Goal: Ask a question: Seek information or help from site administrators or community

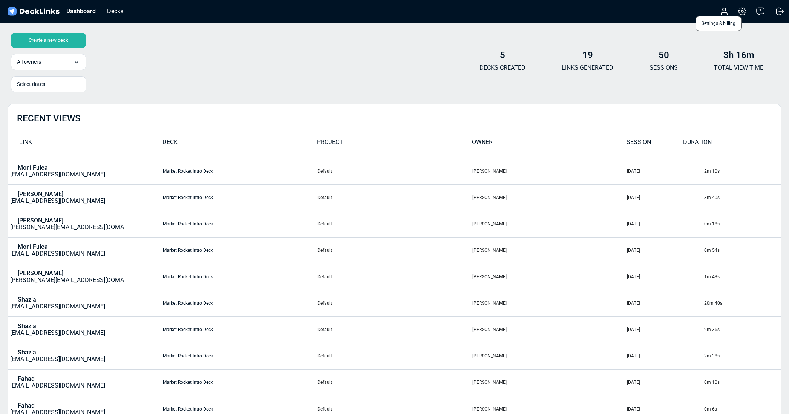
click at [743, 12] on icon at bounding box center [741, 11] width 9 height 9
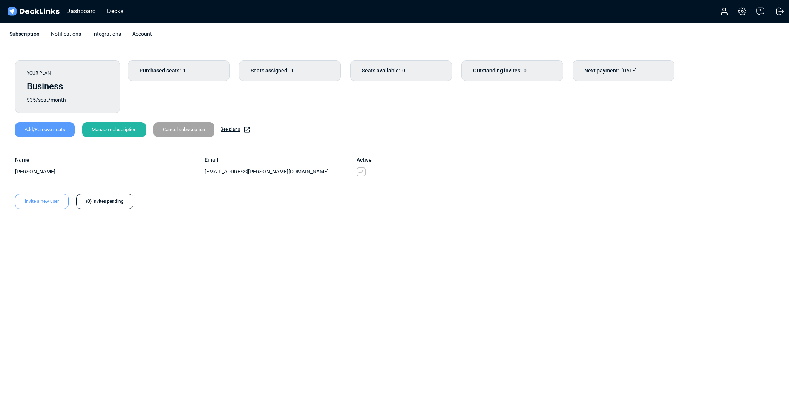
click at [106, 131] on div "Manage subscription" at bounding box center [114, 129] width 64 height 15
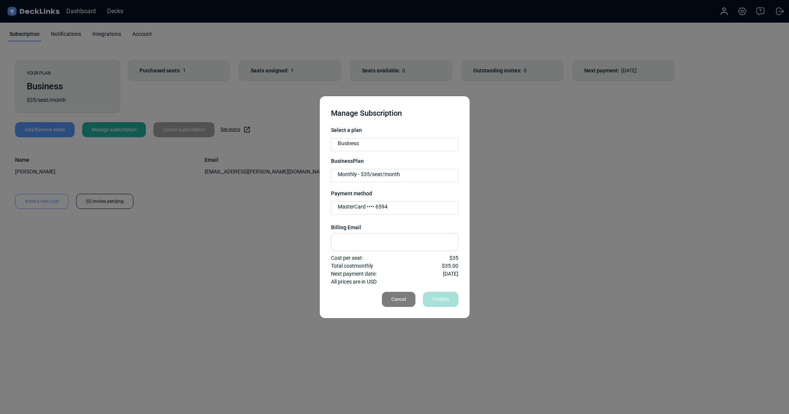
click at [394, 300] on div "Cancel" at bounding box center [399, 299] width 34 height 15
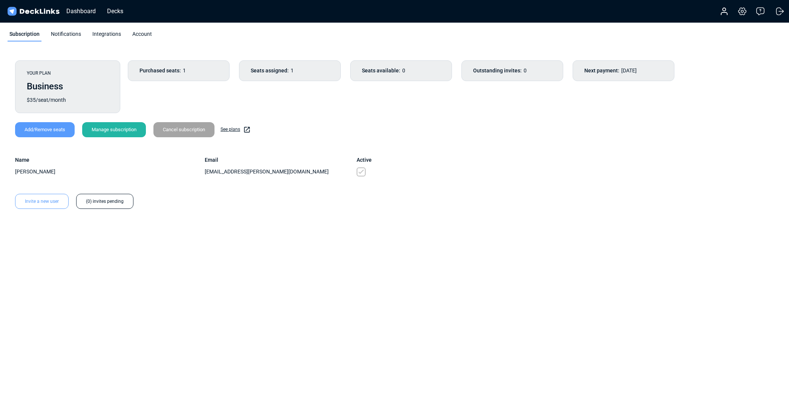
click at [131, 133] on div "Manage subscription" at bounding box center [114, 129] width 64 height 15
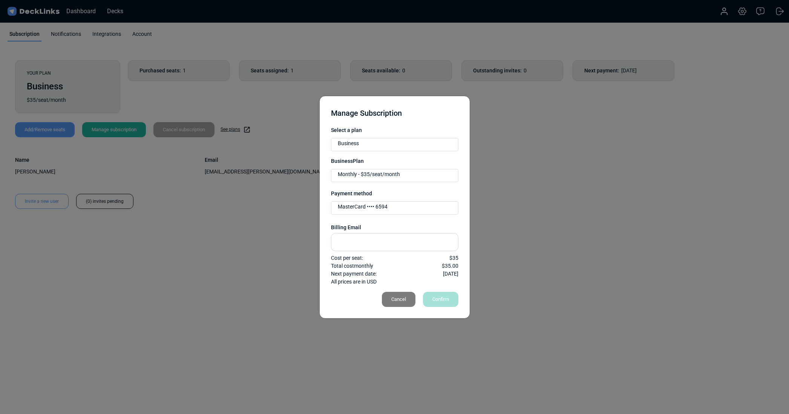
click at [404, 298] on div "Cancel" at bounding box center [399, 299] width 34 height 15
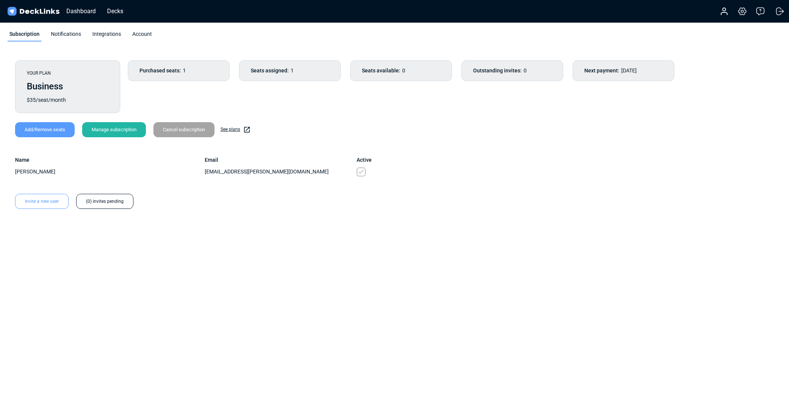
click at [66, 34] on div "Notifications" at bounding box center [66, 35] width 34 height 11
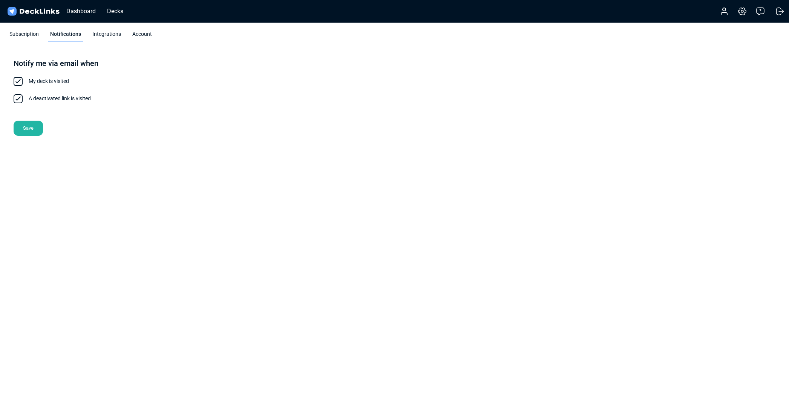
click at [107, 35] on div "Integrations" at bounding box center [106, 35] width 32 height 11
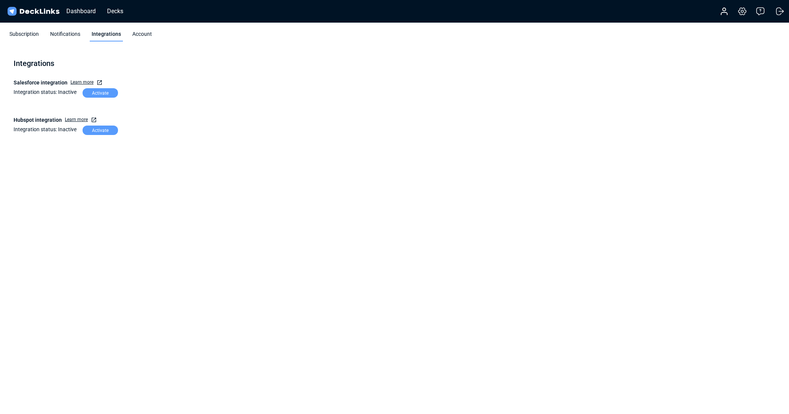
click at [136, 34] on div "Account" at bounding box center [141, 35] width 23 height 11
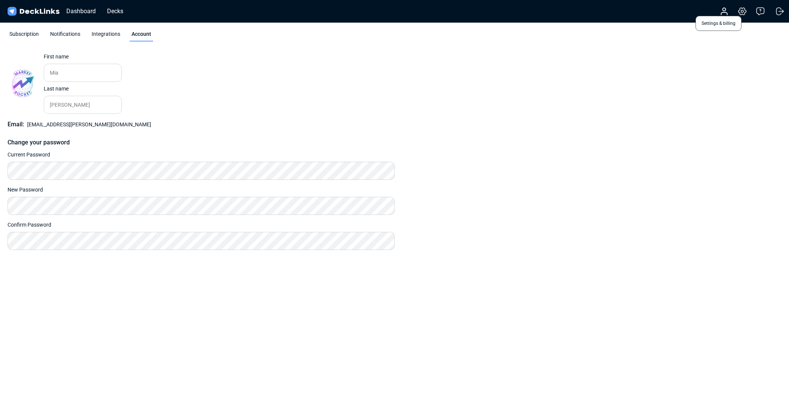
click at [743, 12] on icon at bounding box center [742, 11] width 2 height 2
click at [74, 34] on div "Notifications" at bounding box center [65, 35] width 34 height 11
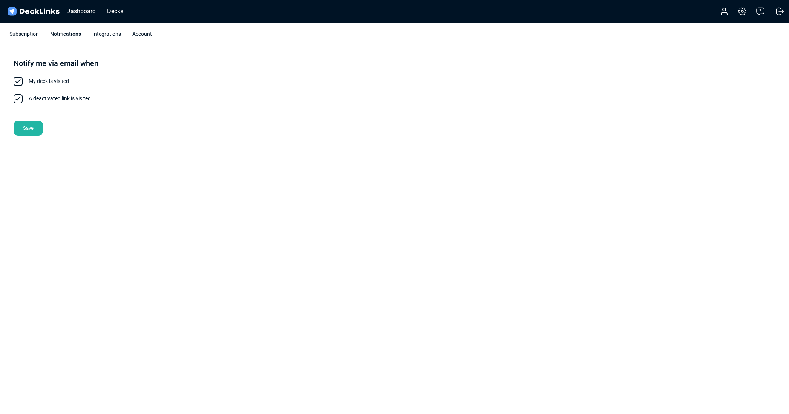
click at [109, 36] on div "Integrations" at bounding box center [106, 35] width 32 height 11
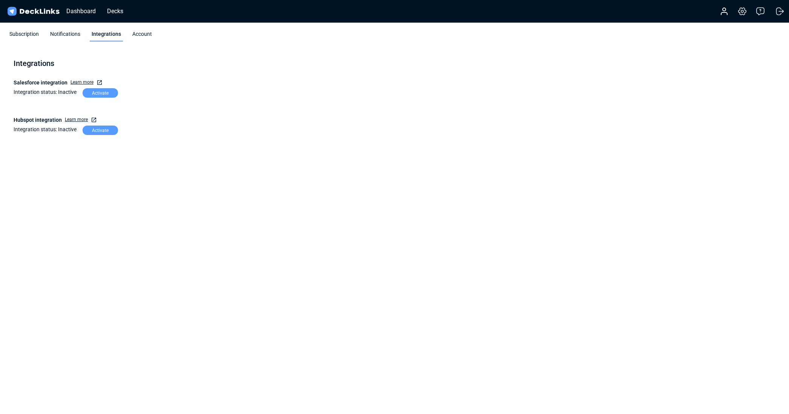
click at [26, 35] on div "Subscription" at bounding box center [24, 35] width 33 height 11
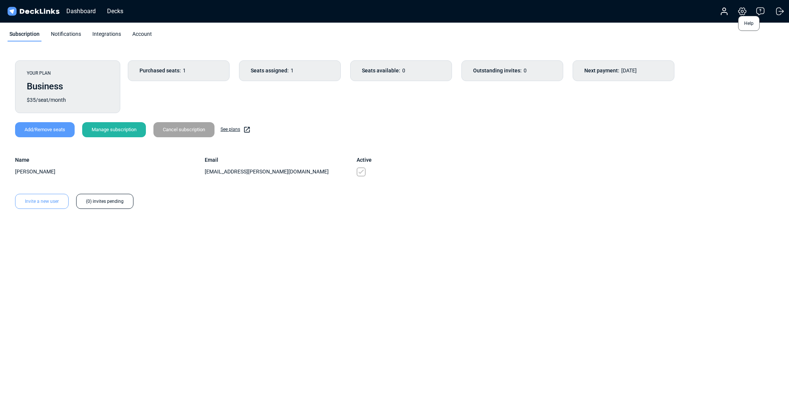
click at [760, 13] on icon at bounding box center [759, 11] width 9 height 9
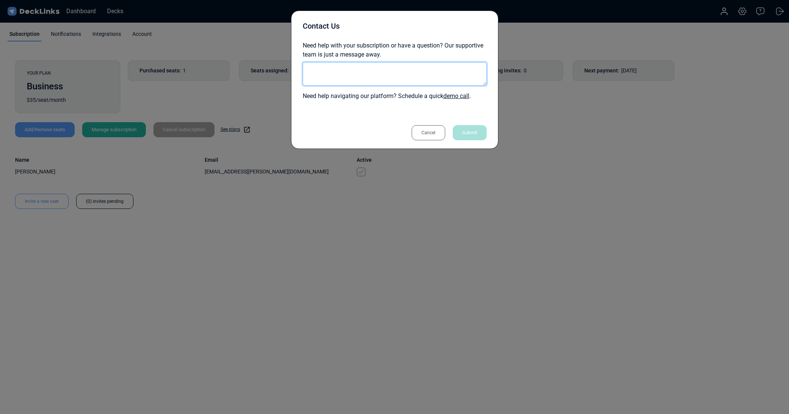
click at [357, 73] on textarea at bounding box center [395, 73] width 184 height 23
type textarea "invoices"
click at [469, 132] on div "Submit" at bounding box center [470, 132] width 34 height 15
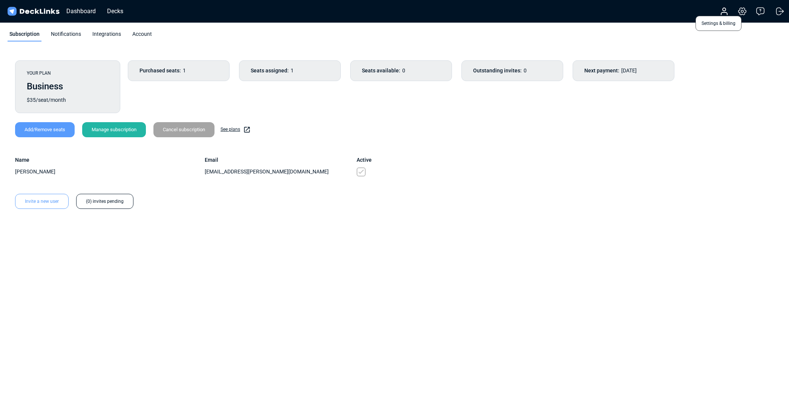
click at [740, 9] on icon at bounding box center [741, 11] width 9 height 9
click at [727, 13] on icon at bounding box center [723, 11] width 9 height 9
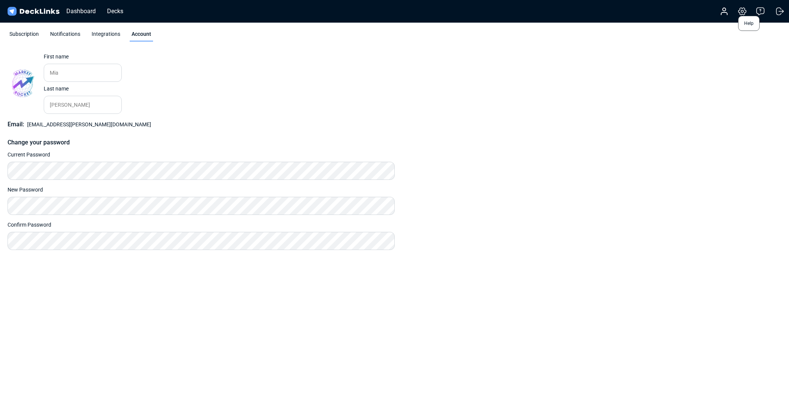
click at [760, 13] on icon at bounding box center [759, 11] width 9 height 9
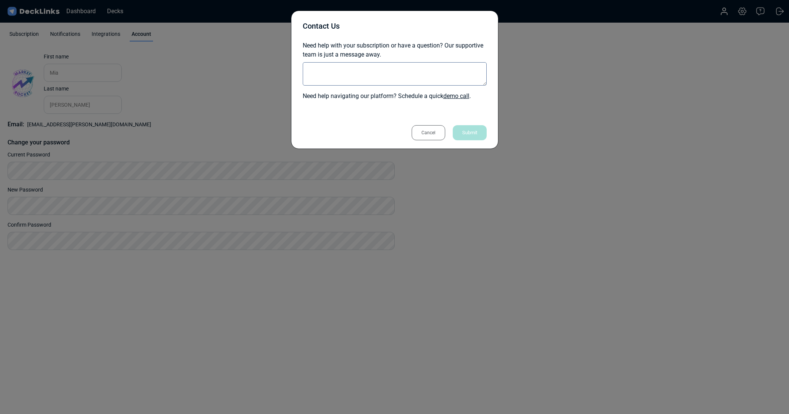
click at [435, 137] on div "Cancel" at bounding box center [428, 132] width 34 height 15
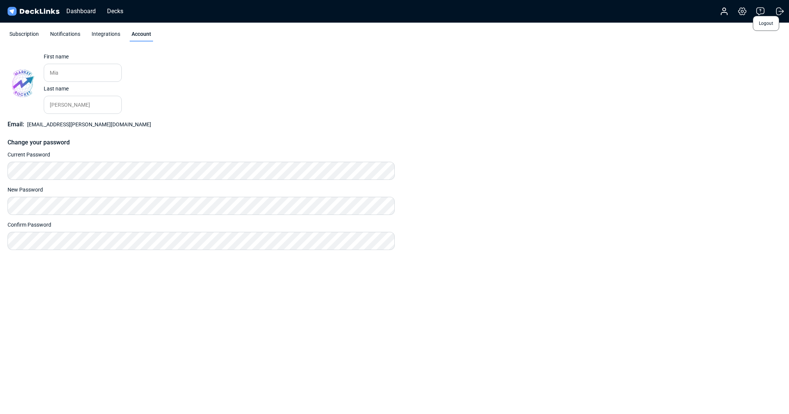
click at [778, 11] on icon at bounding box center [780, 11] width 4 height 0
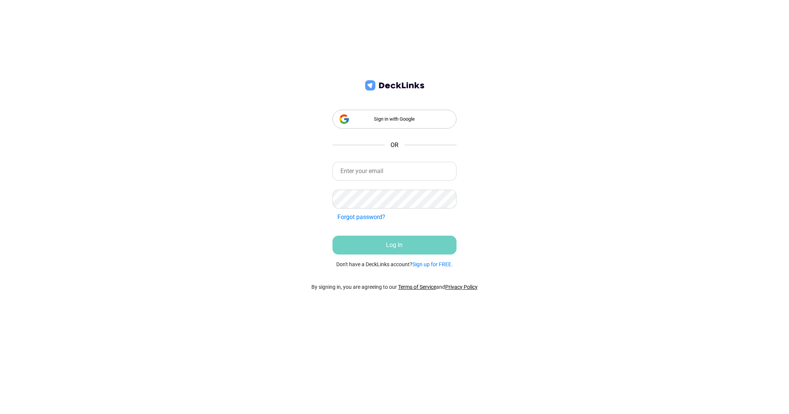
click at [372, 119] on div "Sign in with Google" at bounding box center [394, 119] width 124 height 19
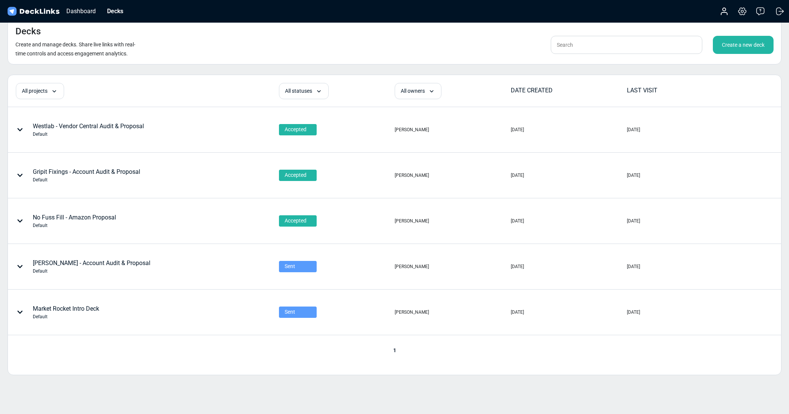
click at [47, 15] on img at bounding box center [33, 11] width 55 height 11
click at [740, 14] on icon at bounding box center [741, 11] width 9 height 9
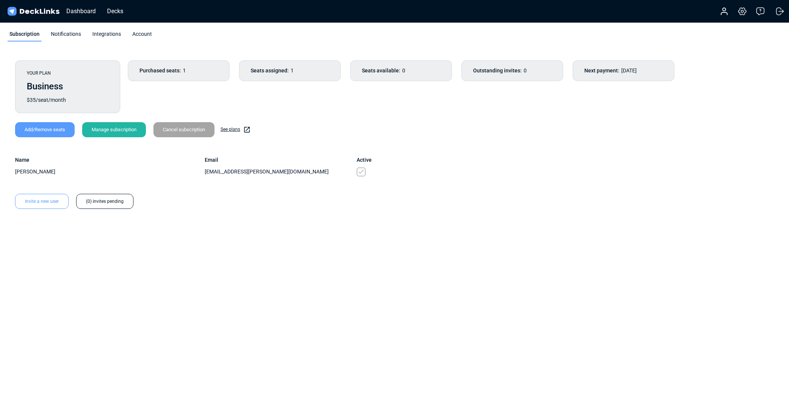
click at [119, 132] on div "Manage subscription" at bounding box center [114, 129] width 64 height 15
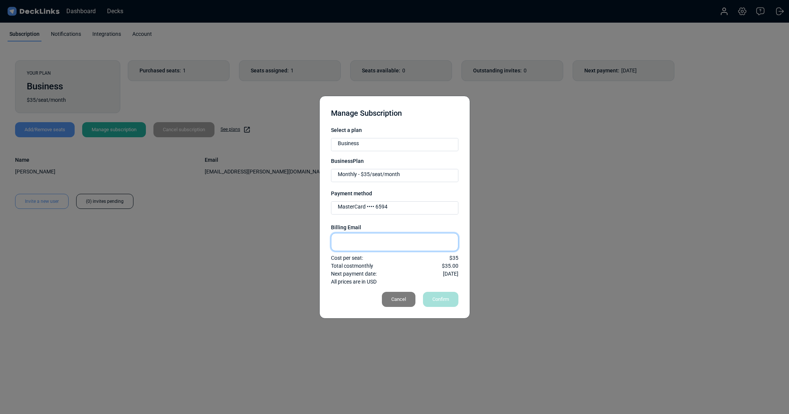
click at [359, 243] on input "text" at bounding box center [394, 242] width 127 height 18
paste input "[EMAIL_ADDRESS][DOMAIN_NAME]"
type input "[EMAIL_ADDRESS][DOMAIN_NAME]"
click at [442, 296] on div "Confirm" at bounding box center [440, 299] width 35 height 15
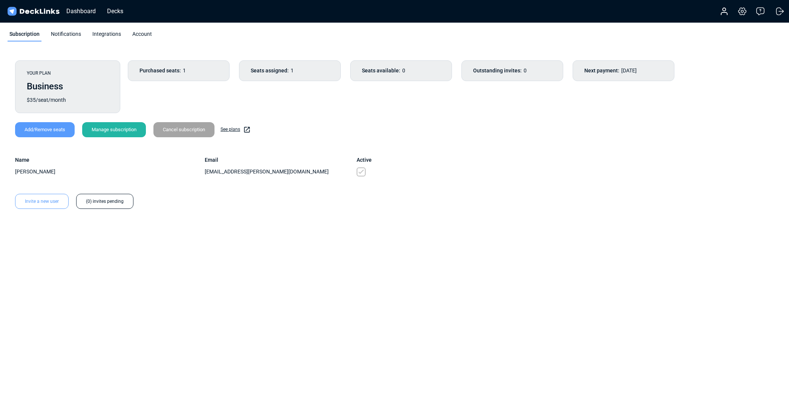
click at [234, 129] on link "See plans" at bounding box center [235, 130] width 30 height 8
click at [594, 67] on span "Next payment:" at bounding box center [601, 71] width 35 height 8
drag, startPoint x: 333, startPoint y: 72, endPoint x: 266, endPoint y: 72, distance: 67.1
click at [333, 72] on div "Seats assigned: 1" at bounding box center [290, 70] width 102 height 21
click at [196, 73] on div "Purchased seats: 1" at bounding box center [179, 70] width 102 height 21
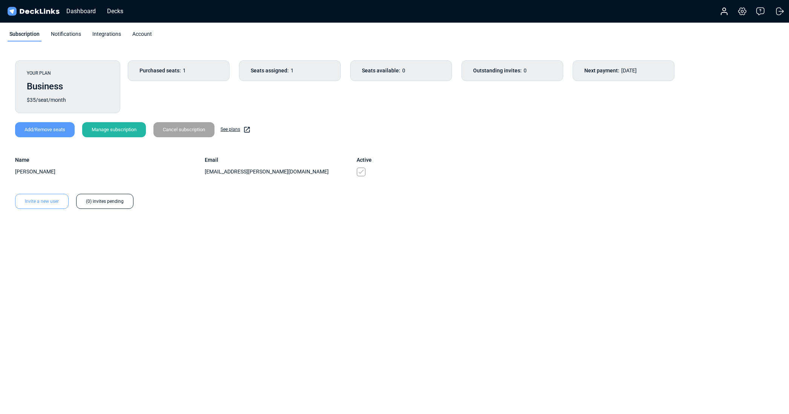
click at [49, 87] on div "Business" at bounding box center [68, 87] width 82 height 14
click at [105, 97] on div "$35/seat/month" at bounding box center [68, 100] width 82 height 8
click at [55, 129] on div "Add/Remove seats" at bounding box center [45, 129] width 60 height 15
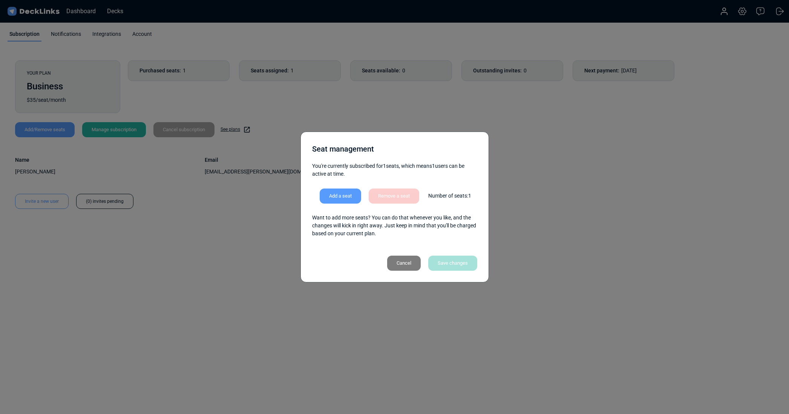
click at [408, 260] on div "Cancel" at bounding box center [404, 262] width 34 height 15
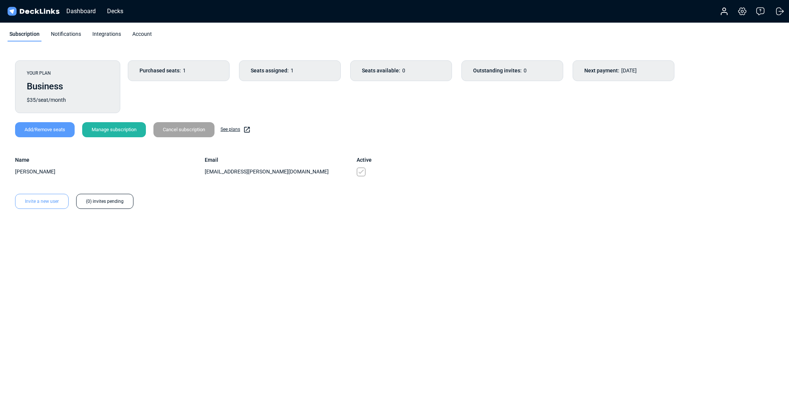
click at [249, 129] on icon at bounding box center [247, 130] width 8 height 8
click at [122, 130] on div "Manage subscription" at bounding box center [114, 129] width 64 height 15
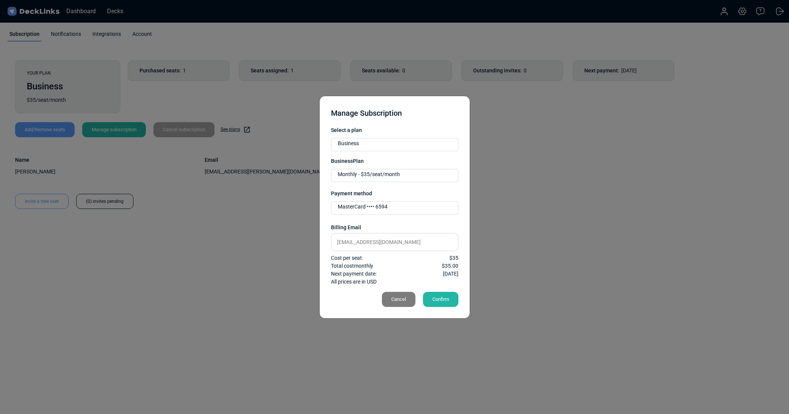
click at [397, 301] on div "Cancel" at bounding box center [399, 299] width 34 height 15
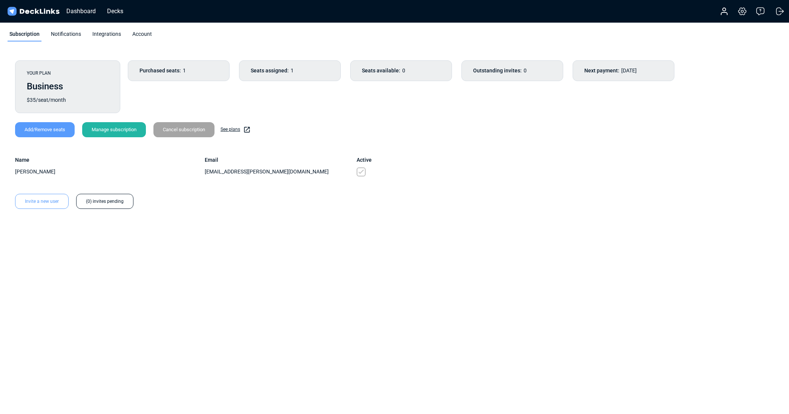
drag, startPoint x: 56, startPoint y: 35, endPoint x: 75, endPoint y: 38, distance: 18.8
click at [56, 35] on div "Notifications" at bounding box center [66, 35] width 34 height 11
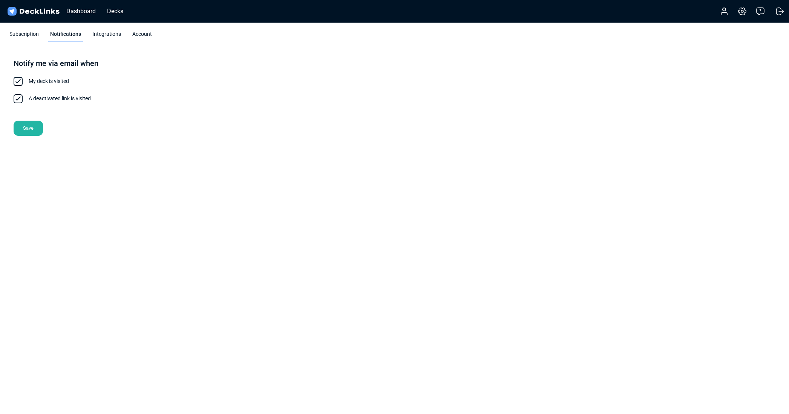
click at [96, 36] on div "Integrations" at bounding box center [106, 35] width 32 height 11
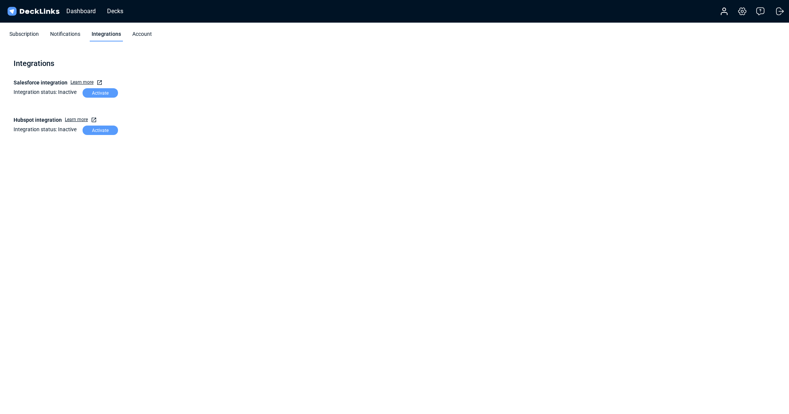
click at [116, 37] on div "Integrations" at bounding box center [106, 35] width 33 height 11
click at [144, 37] on div "Account" at bounding box center [141, 35] width 23 height 11
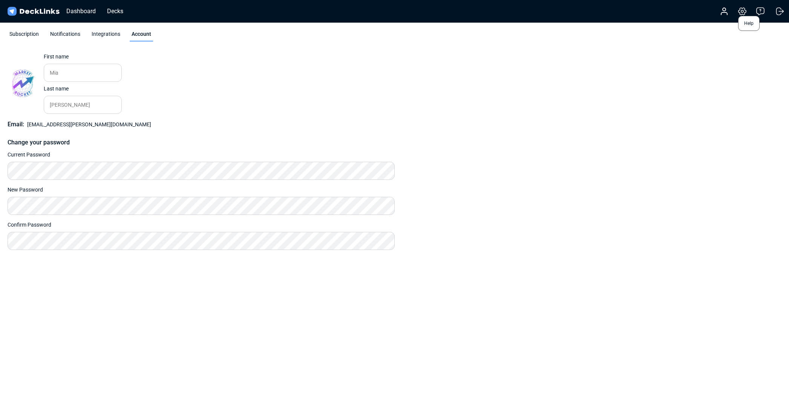
click at [759, 12] on icon at bounding box center [759, 11] width 9 height 9
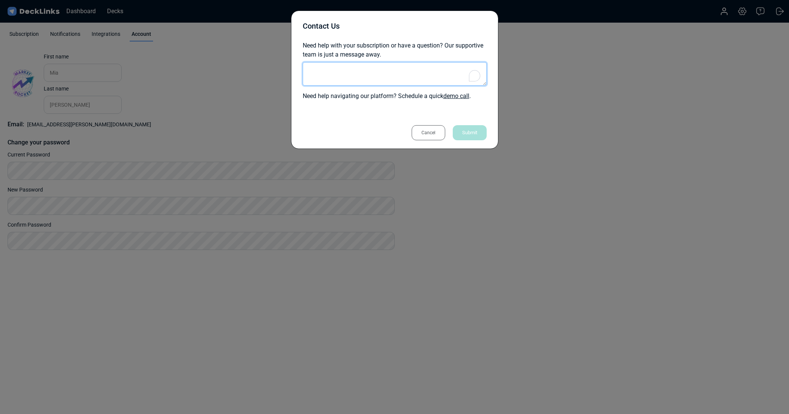
click at [361, 78] on textarea "To enrich screen reader interactions, please activate Accessibility in Grammarl…" at bounding box center [395, 73] width 184 height 23
type textarea "We need the invoices please tell me where I can download them"
click at [480, 133] on div "Submit" at bounding box center [470, 132] width 34 height 15
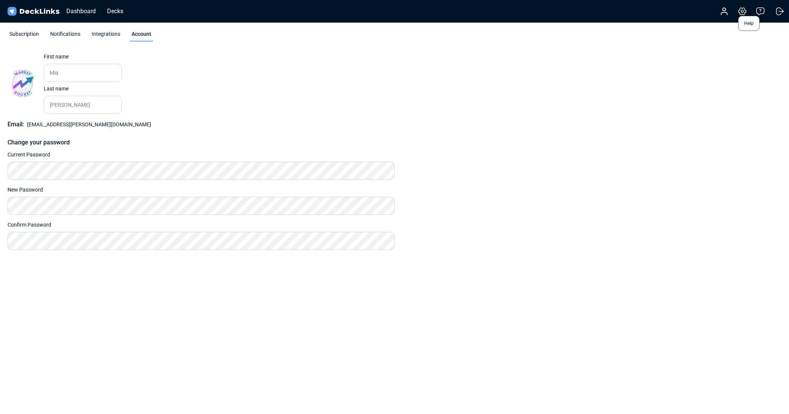
click at [762, 9] on icon at bounding box center [759, 11] width 9 height 9
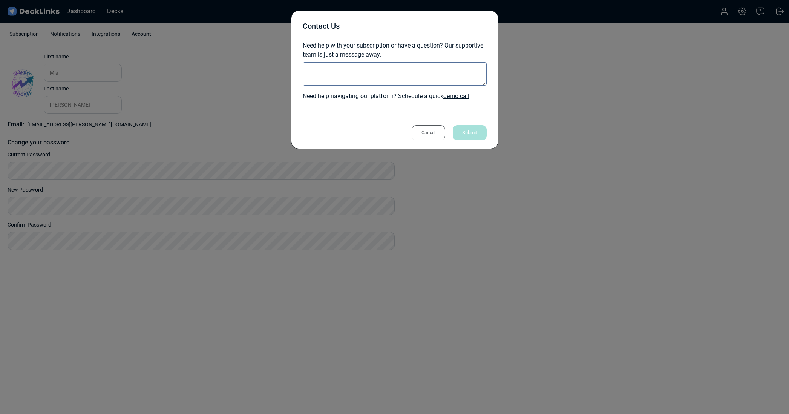
drag, startPoint x: 427, startPoint y: 130, endPoint x: 588, endPoint y: 69, distance: 171.7
click at [428, 130] on div "Cancel" at bounding box center [428, 132] width 34 height 15
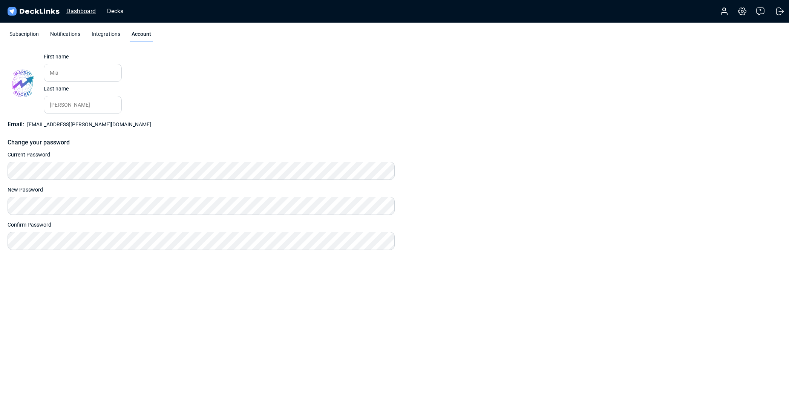
click at [80, 14] on div "Dashboard" at bounding box center [81, 10] width 37 height 9
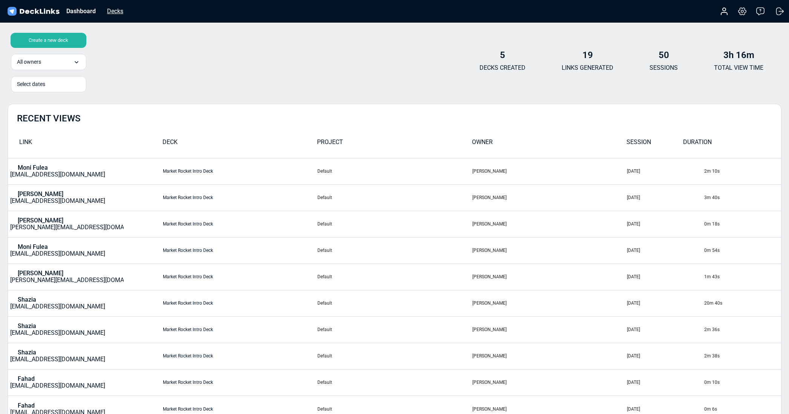
click at [114, 14] on div "Decks" at bounding box center [115, 10] width 24 height 9
